Goal: Information Seeking & Learning: Learn about a topic

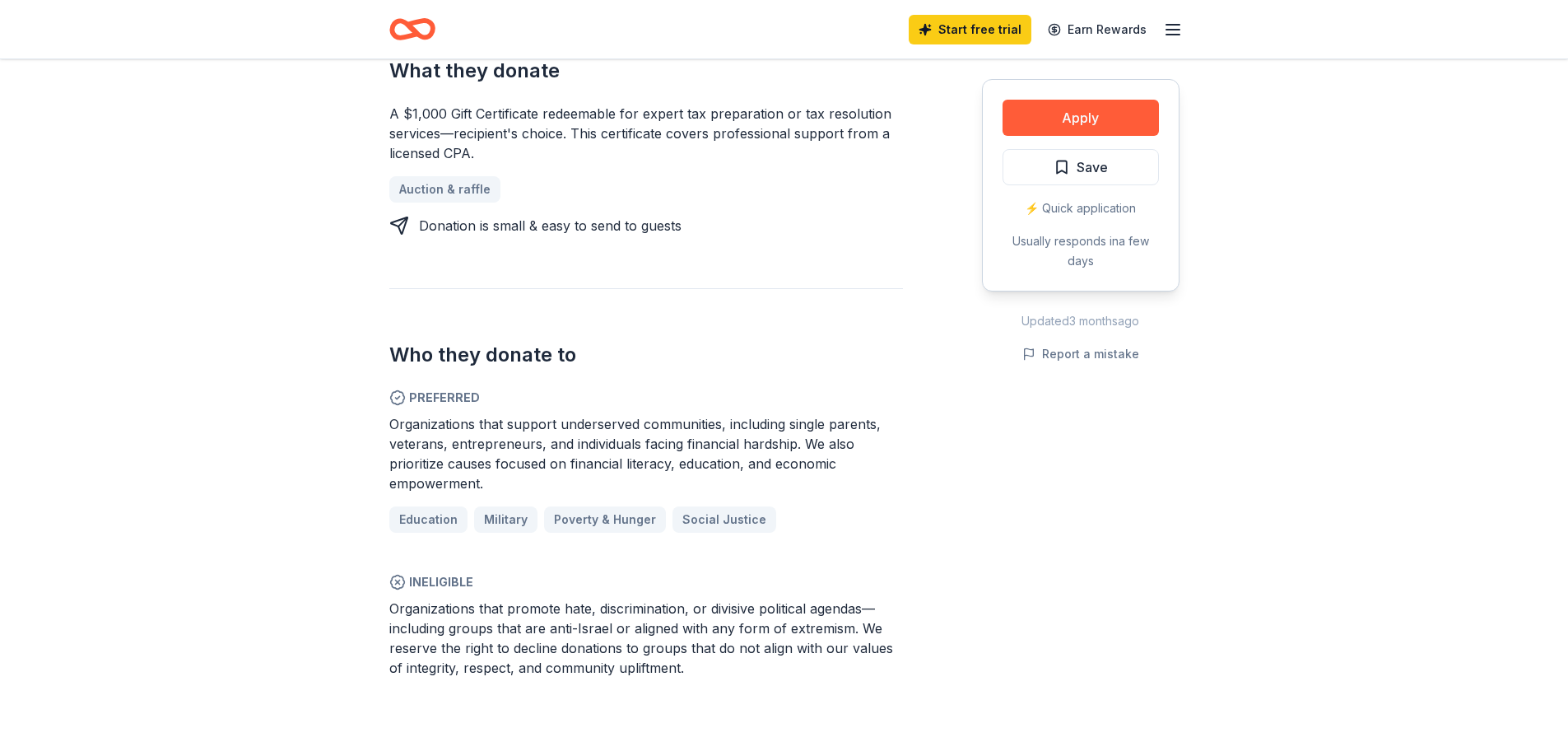
scroll to position [741, 0]
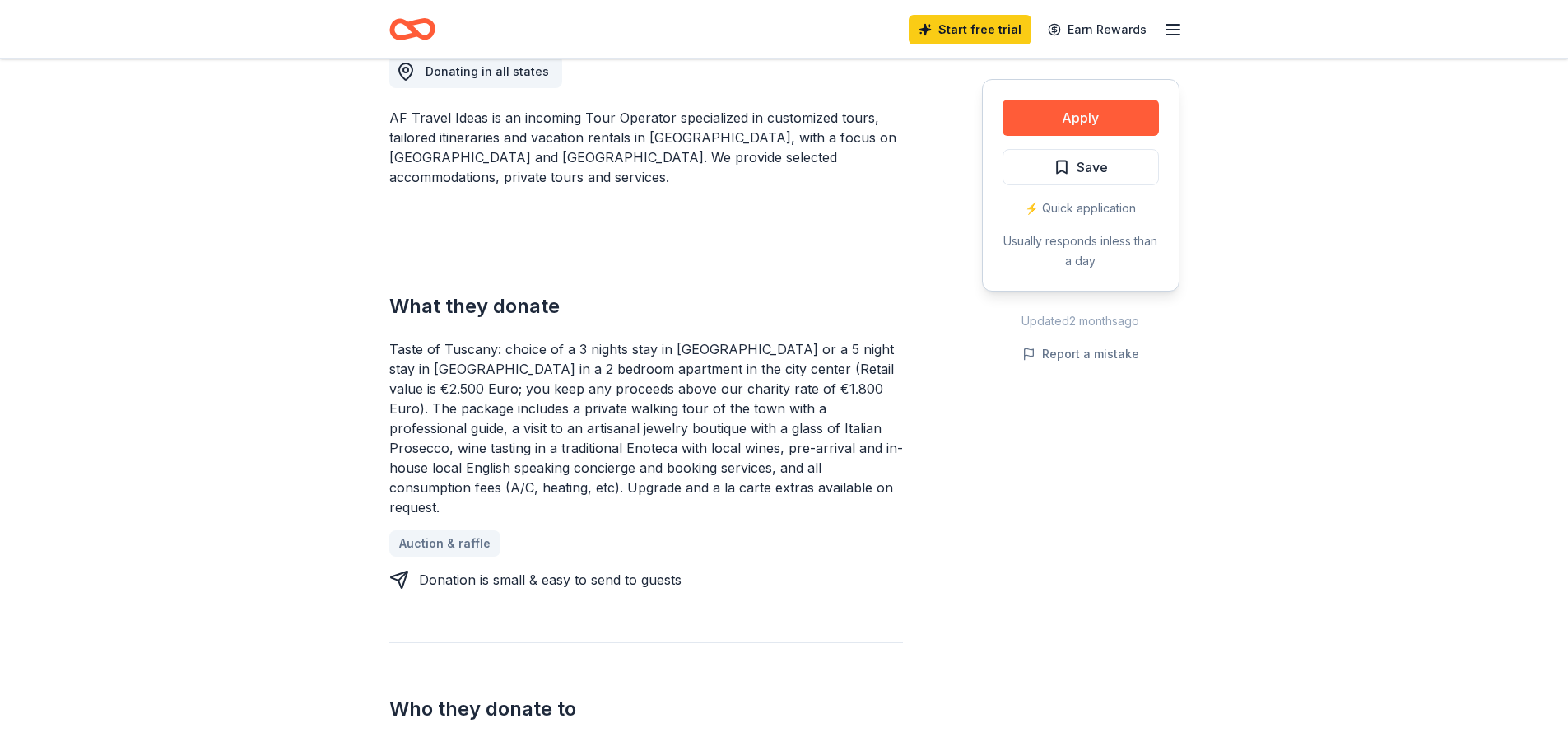
scroll to position [494, 0]
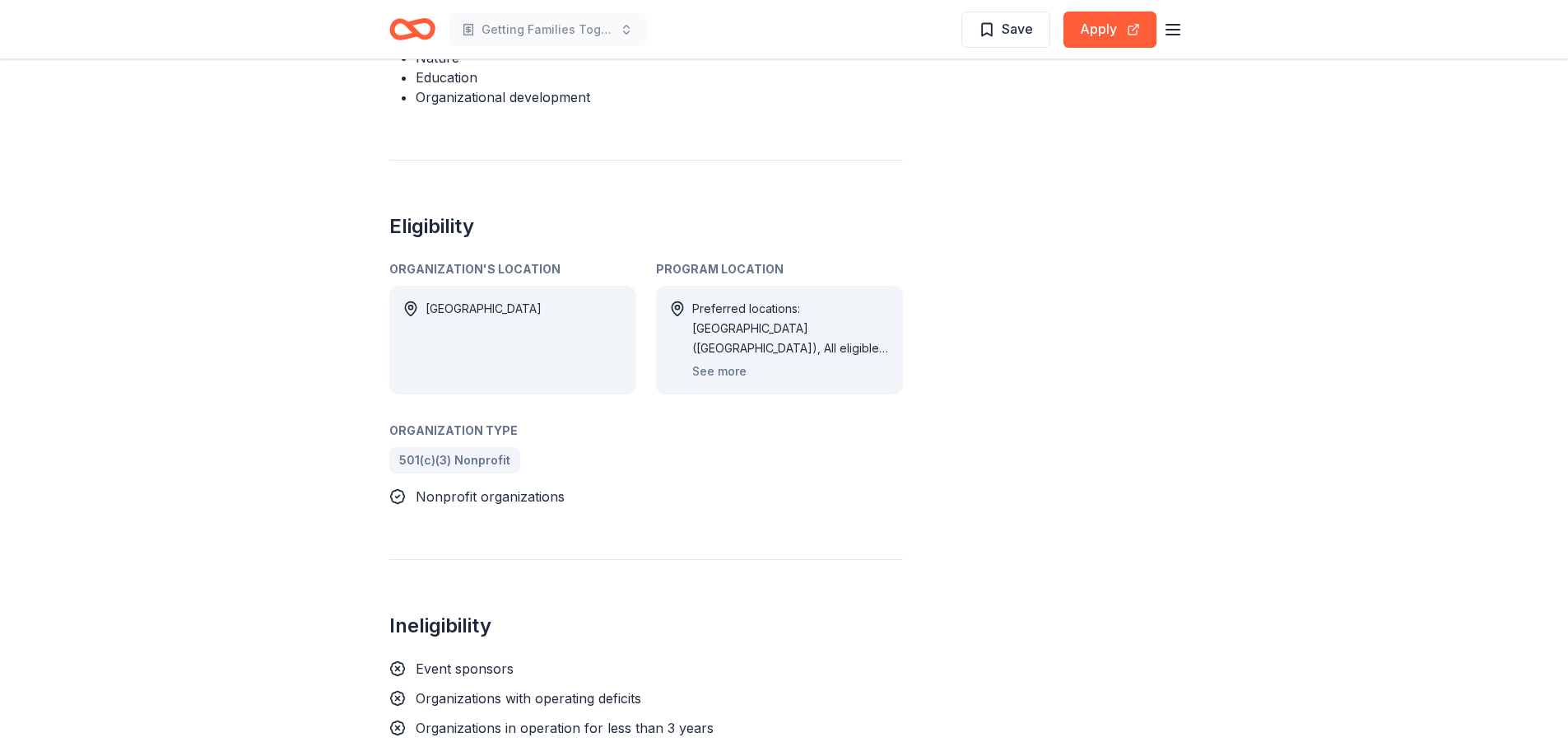
scroll to position [987, 0]
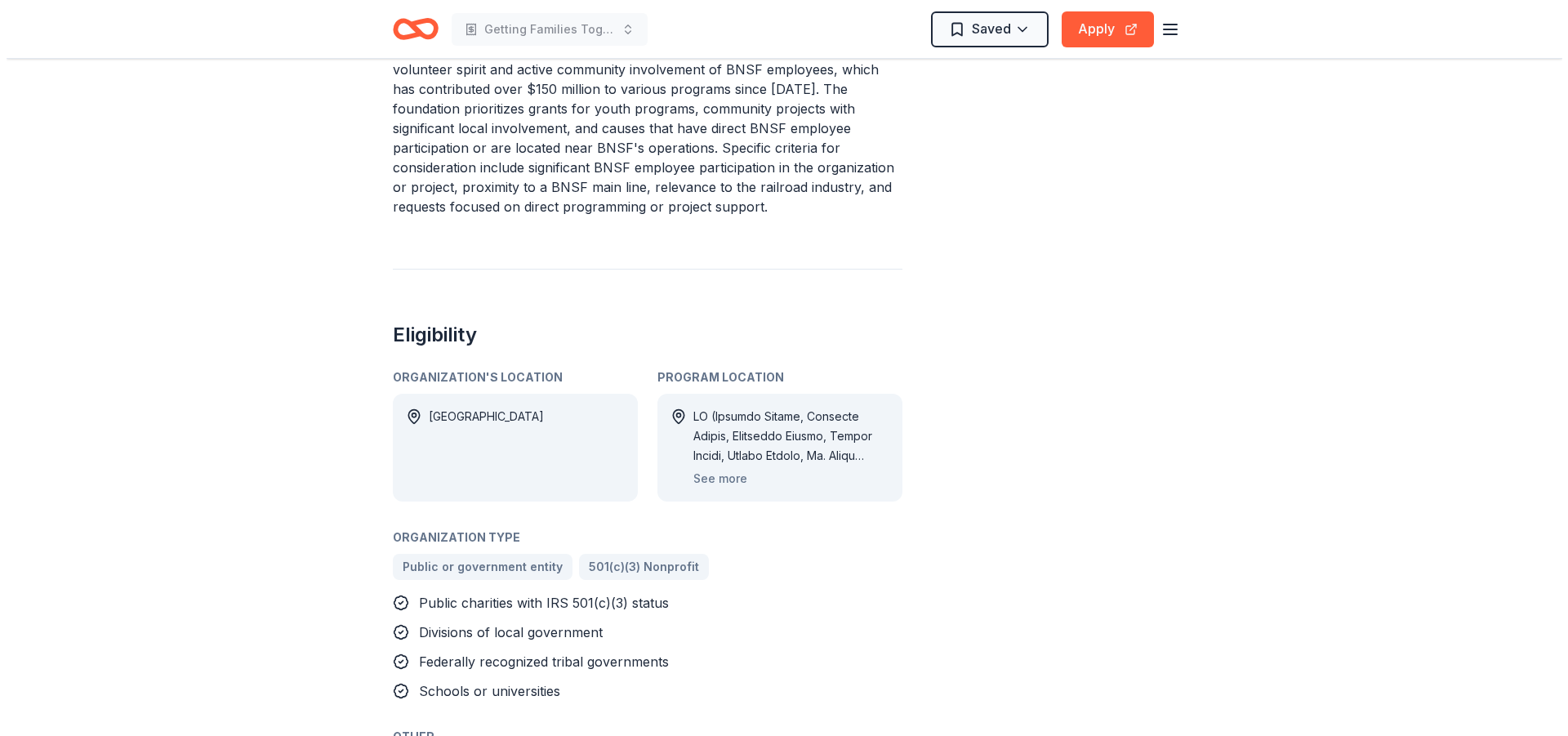
scroll to position [735, 0]
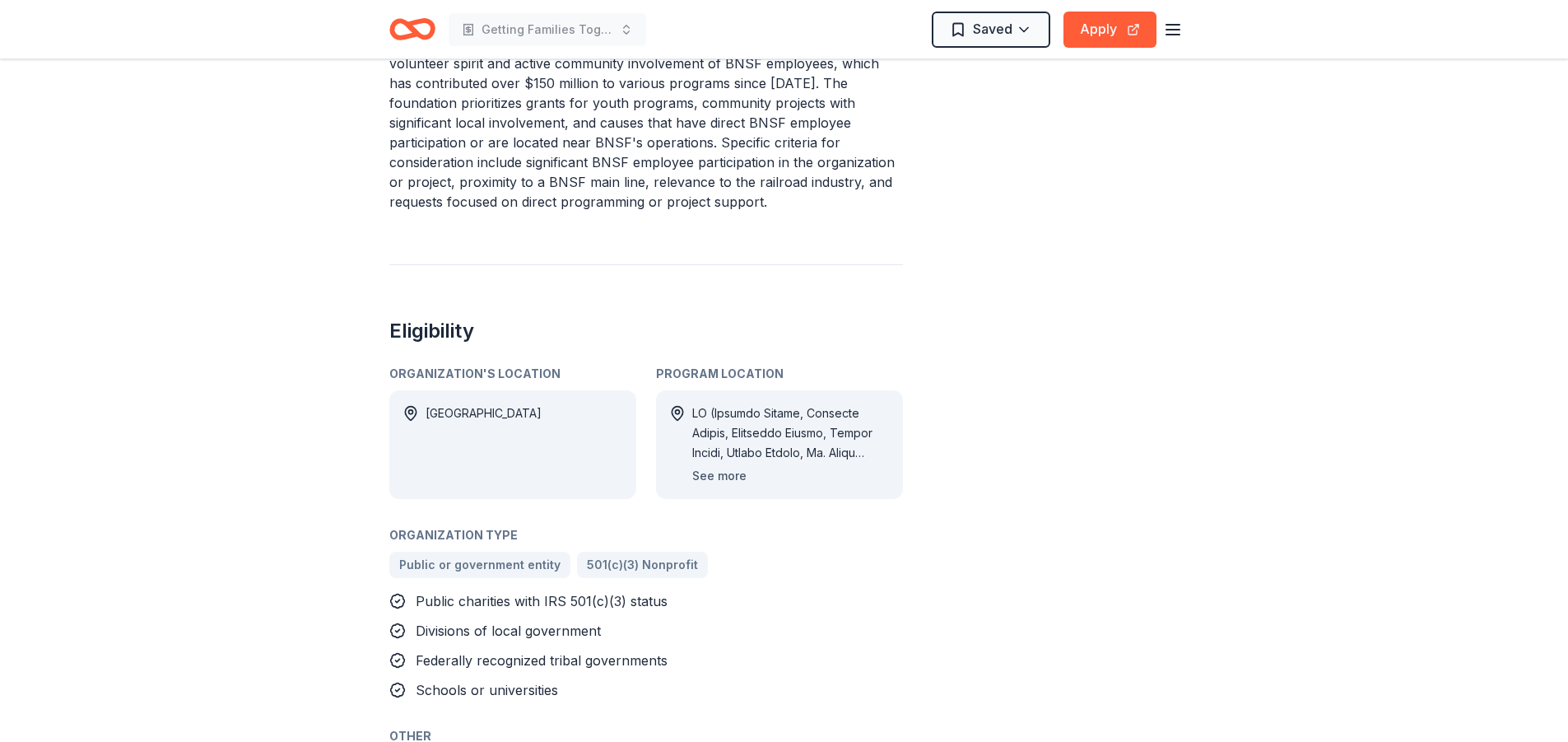
click at [731, 469] on button "See more" at bounding box center [719, 475] width 54 height 20
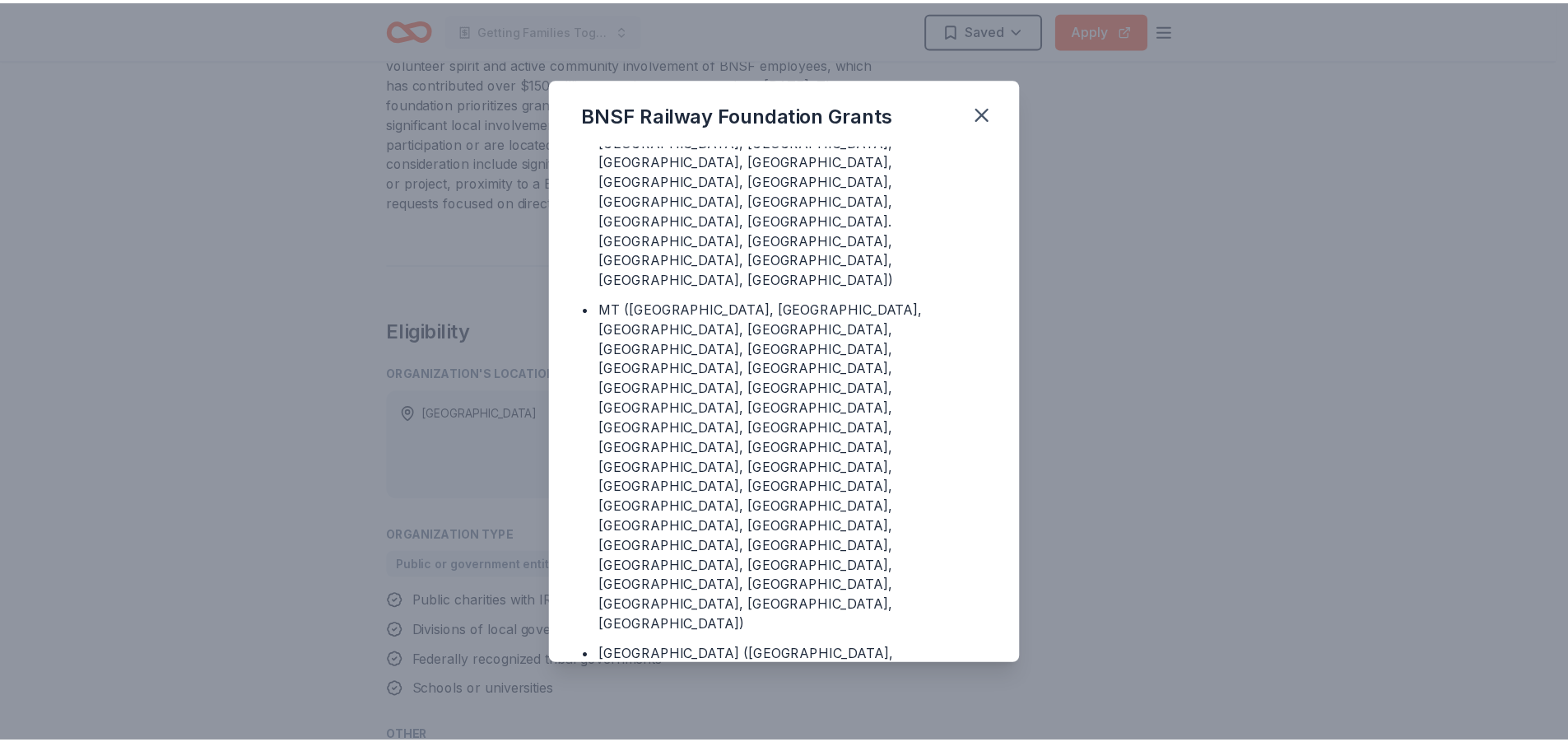
scroll to position [3210, 0]
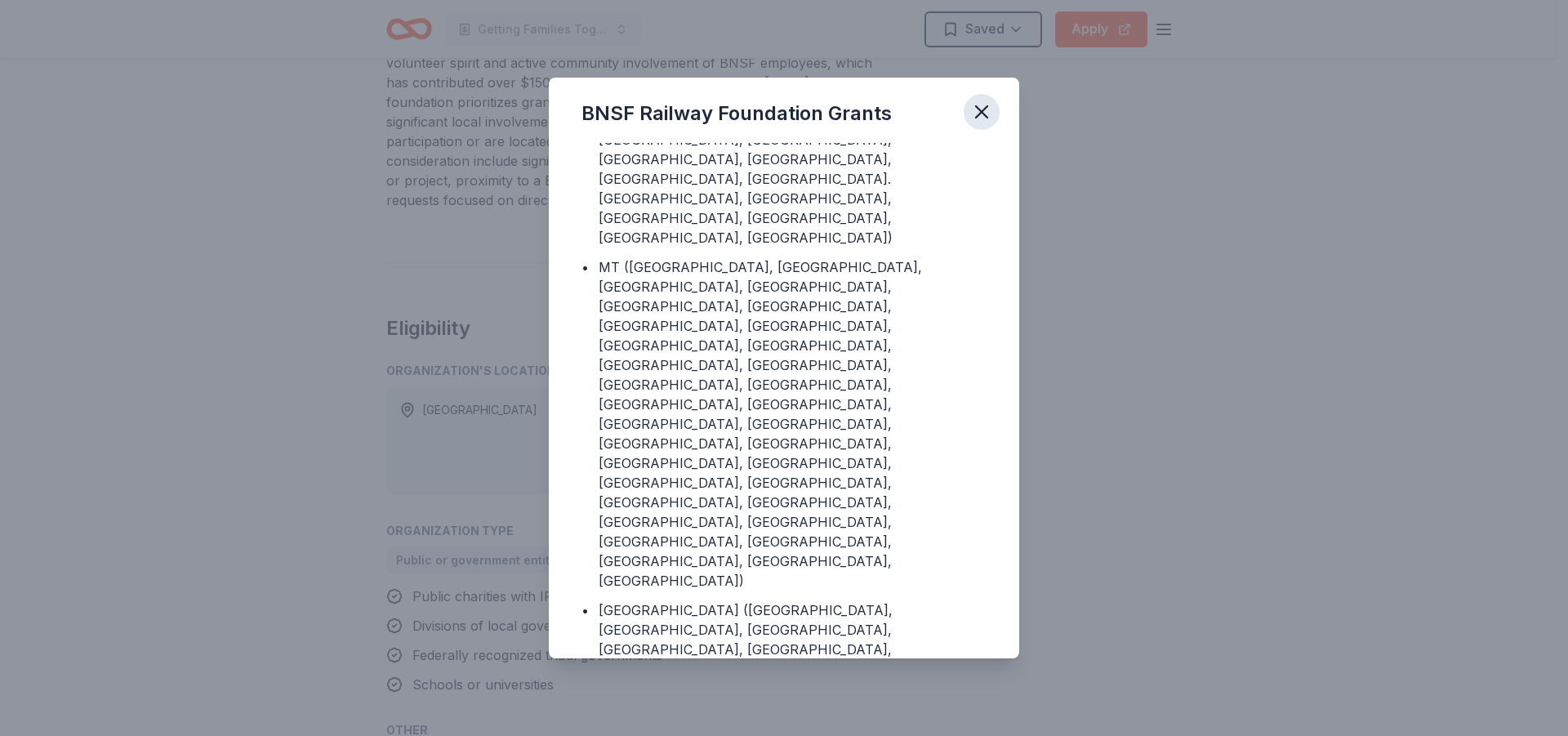
click at [984, 107] on icon "button" at bounding box center [982, 112] width 23 height 23
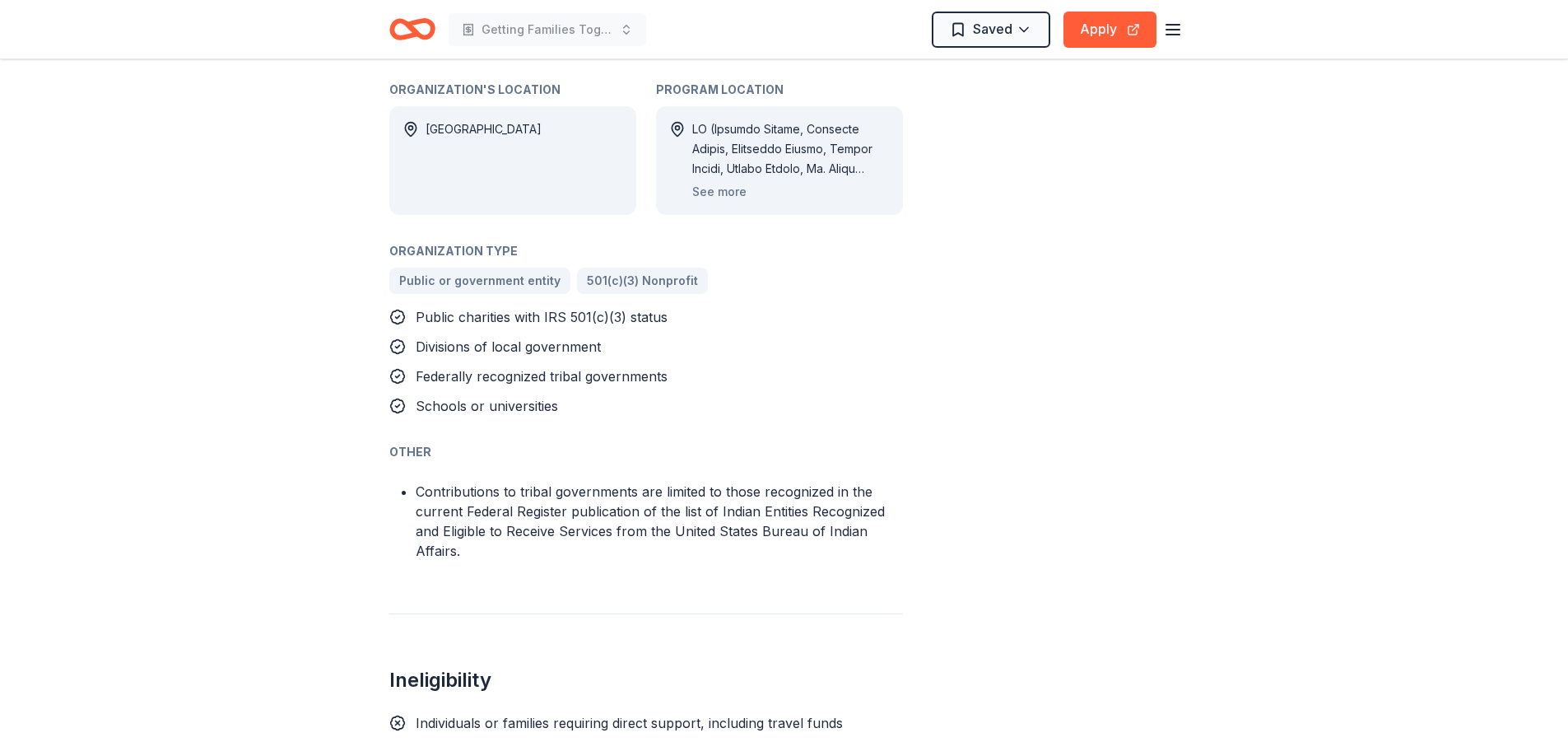
scroll to position [1022, 0]
click at [1086, 29] on button "Apply" at bounding box center [1109, 29] width 93 height 37
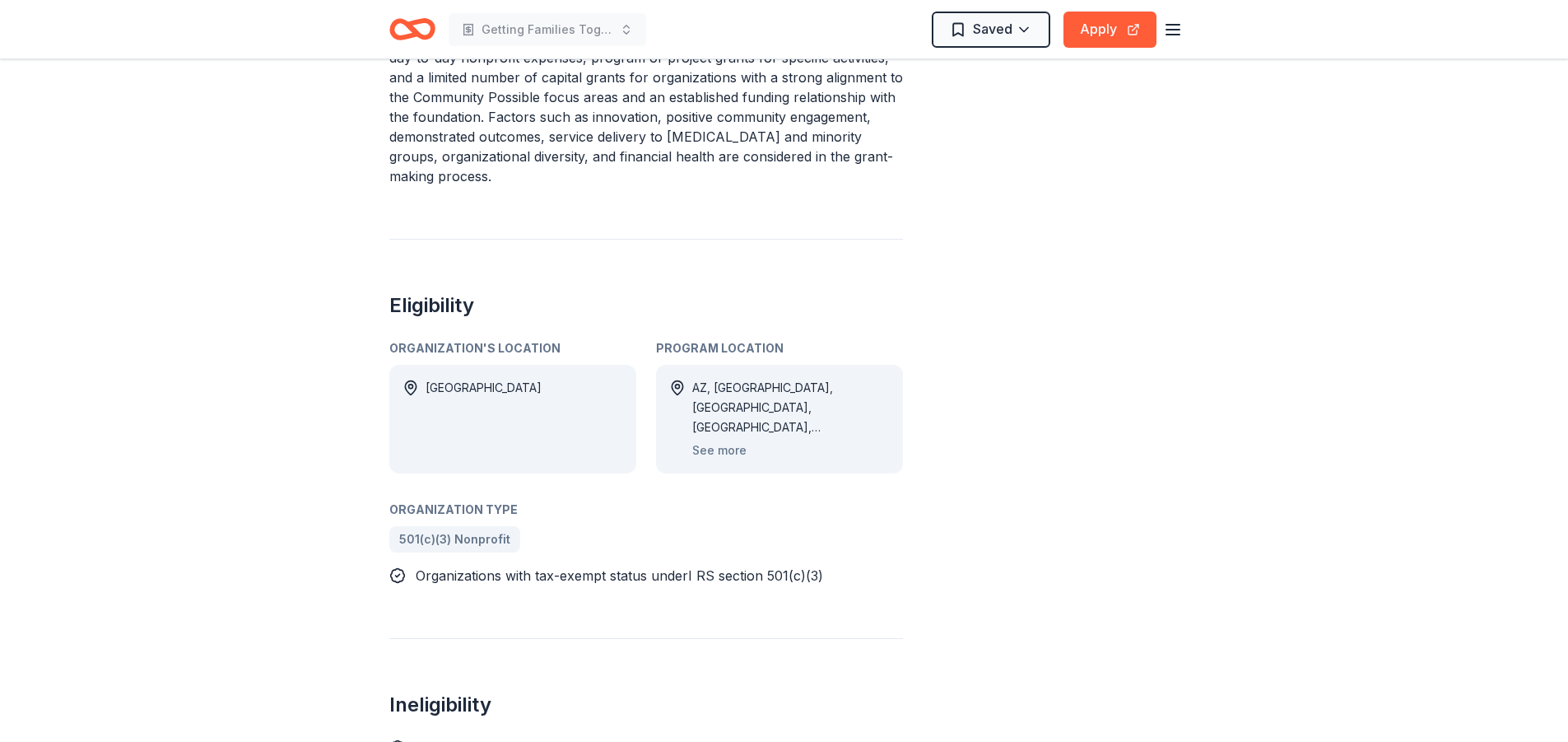
scroll to position [1400, 0]
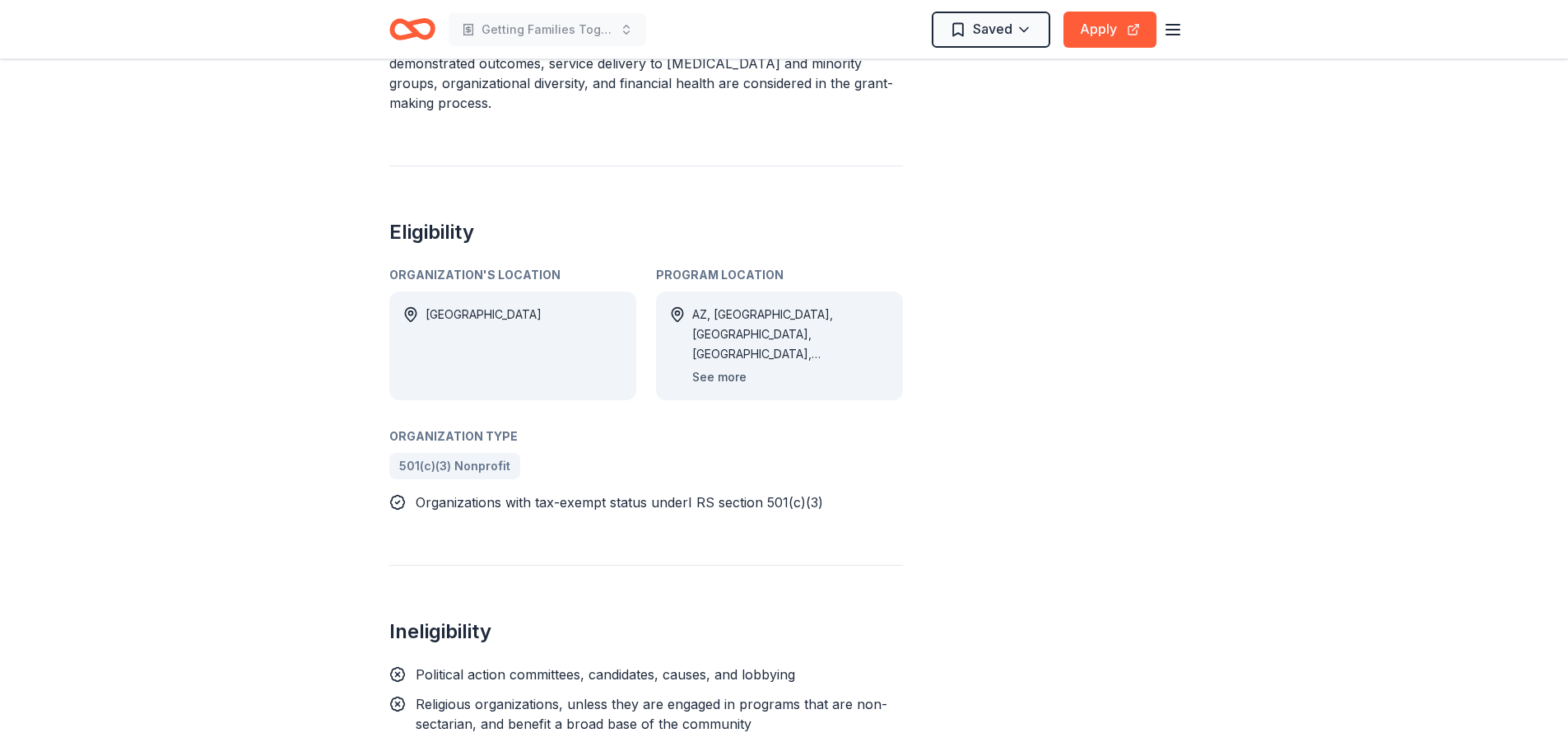
click at [730, 378] on button "See more" at bounding box center [719, 377] width 54 height 20
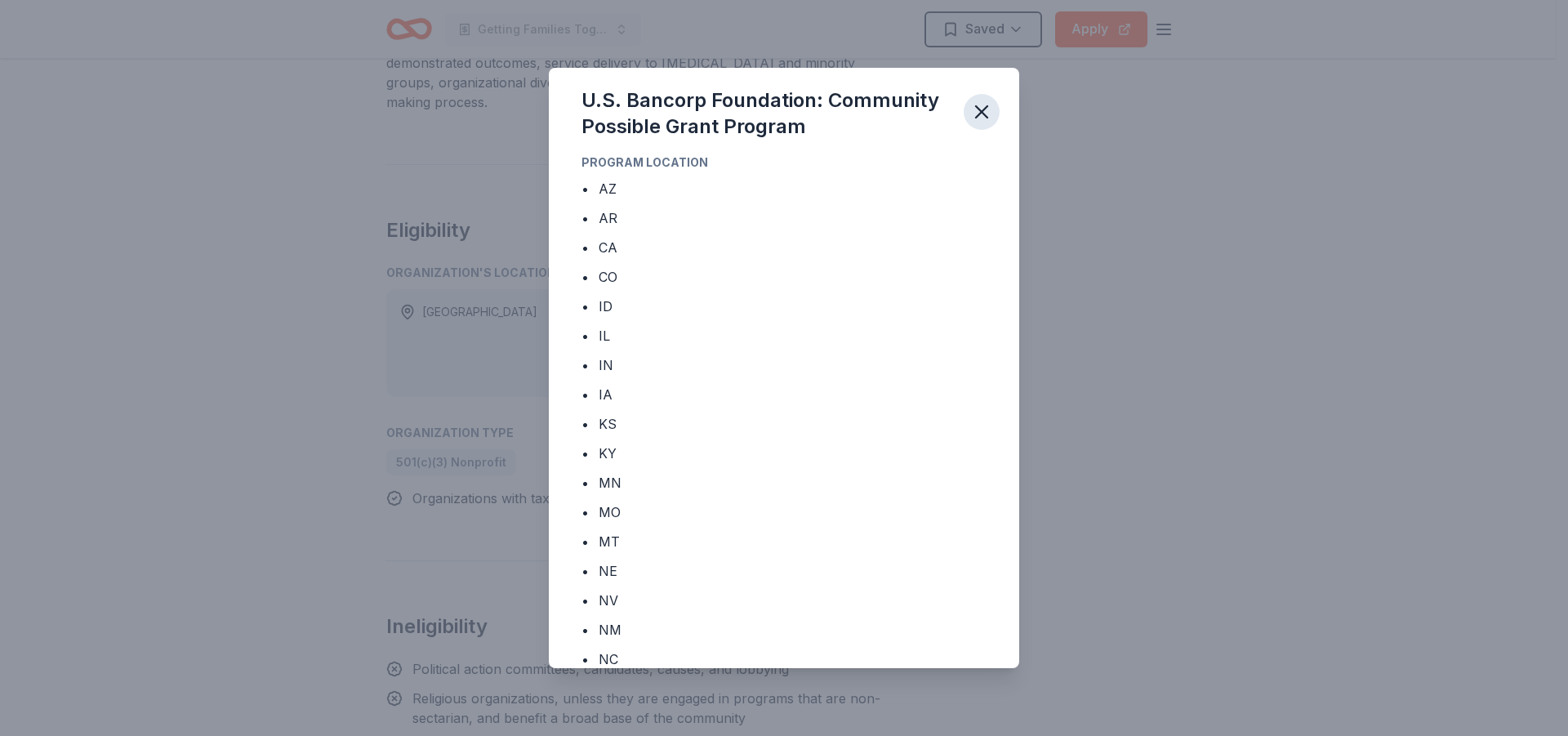
click at [983, 110] on icon "button" at bounding box center [982, 112] width 11 height 11
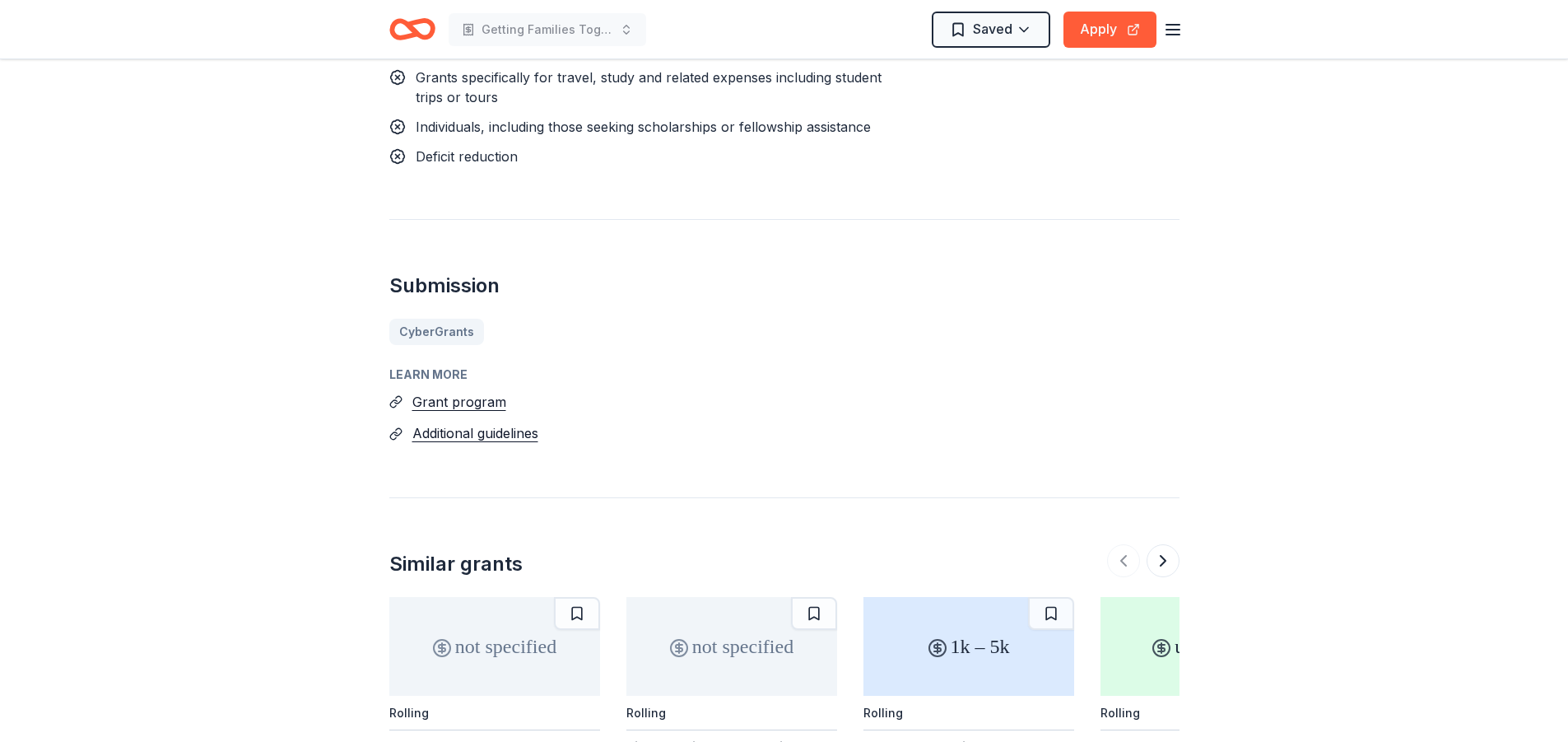
scroll to position [2305, 0]
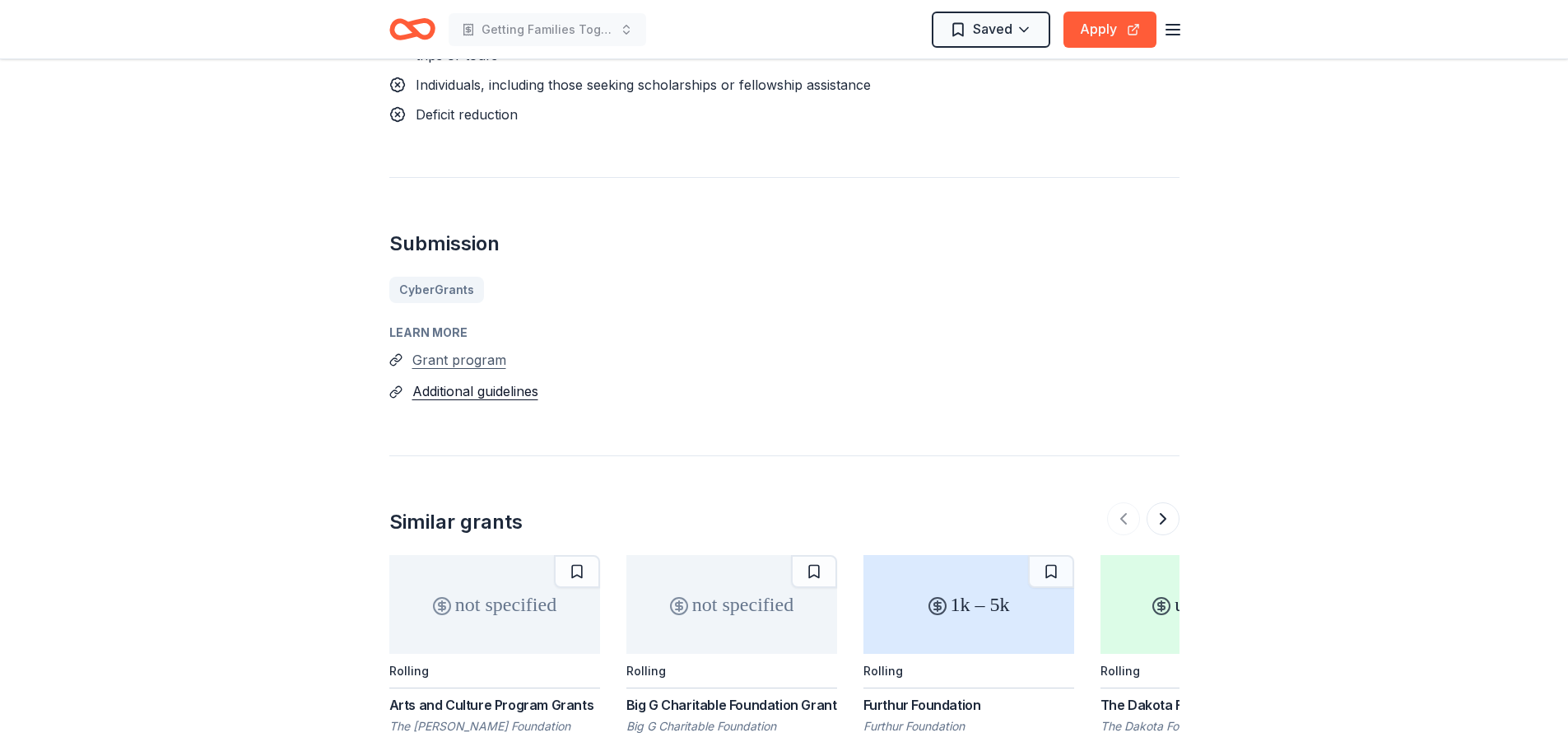
click at [471, 360] on button "Grant program" at bounding box center [459, 360] width 94 height 22
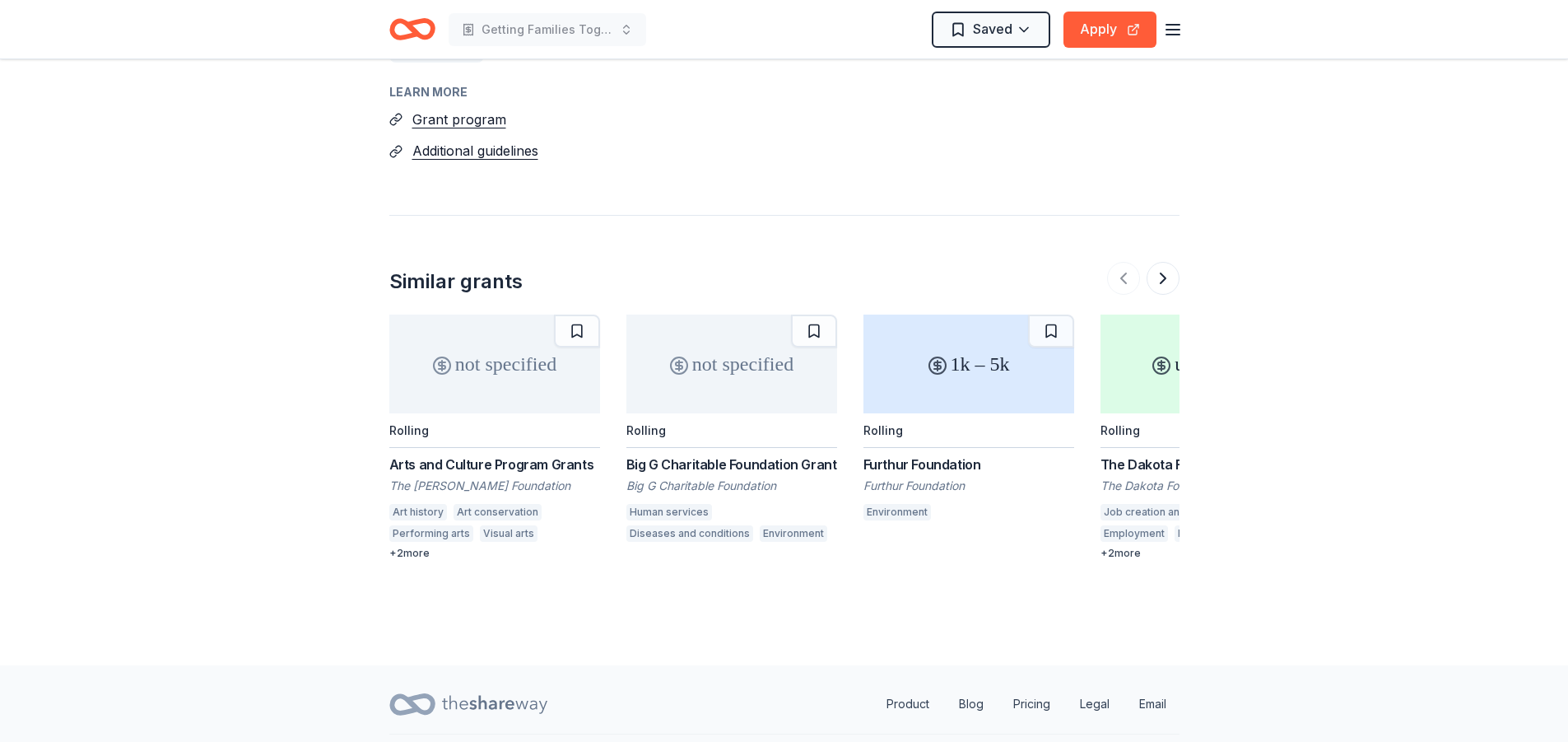
scroll to position [2587, 0]
